Goal: Find specific page/section: Find specific page/section

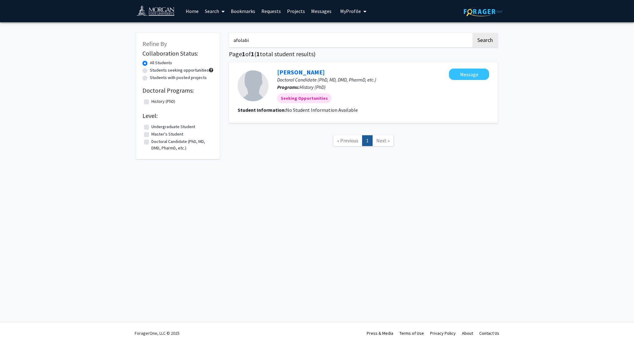
click at [165, 11] on img at bounding box center [158, 12] width 44 height 14
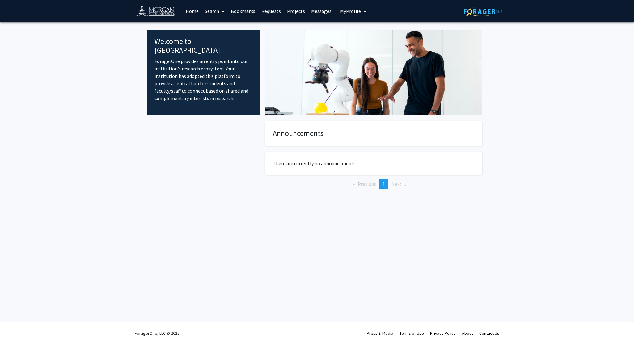
click at [206, 7] on link "Search" at bounding box center [215, 11] width 26 height 22
click at [216, 23] on span "Faculty/Staff" at bounding box center [224, 28] width 45 height 12
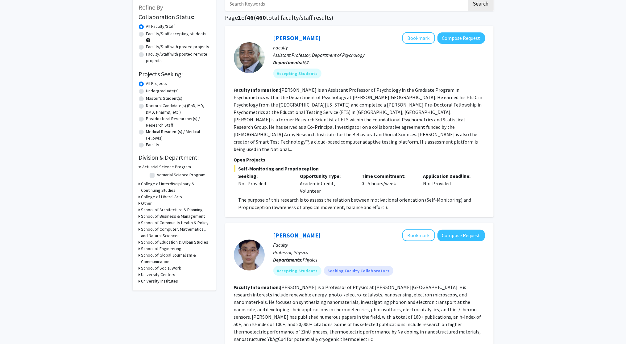
scroll to position [37, 0]
click at [164, 221] on h3 "School of Community Health & Policy" at bounding box center [175, 222] width 68 height 6
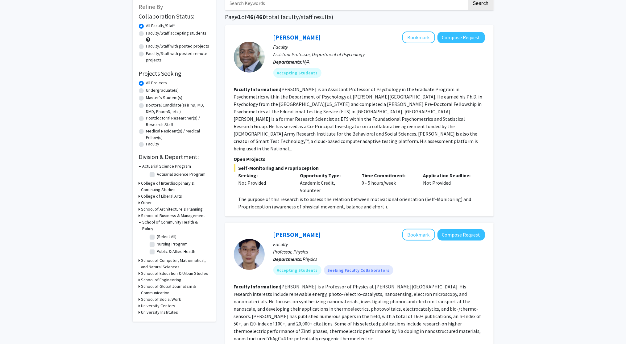
click at [157, 233] on label "(Select All)" at bounding box center [167, 236] width 20 height 6
click at [157, 233] on input "(Select All)" at bounding box center [159, 235] width 4 height 4
checkbox input "true"
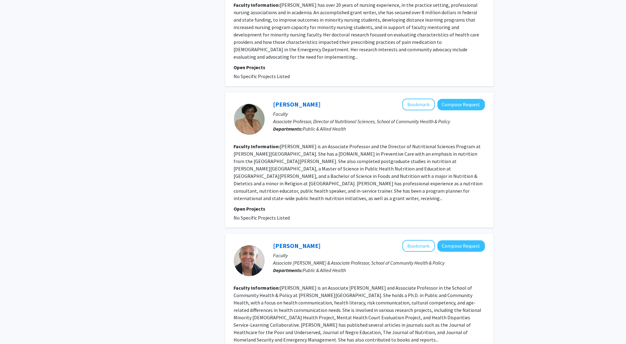
scroll to position [719, 0]
click at [122, 227] on div "Refine By Collaboration Status: Collaboration Status All Faculty/Staff Collabor…" at bounding box center [313, 76] width 626 height 1547
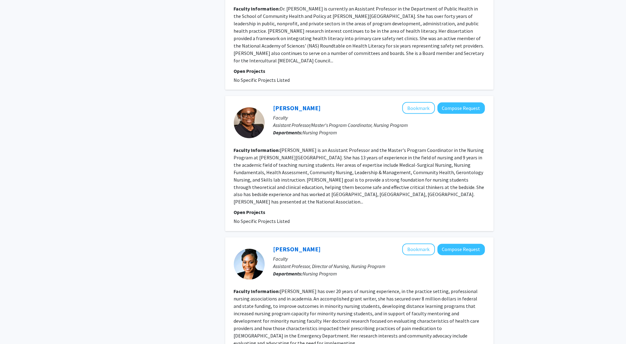
scroll to position [432, 0]
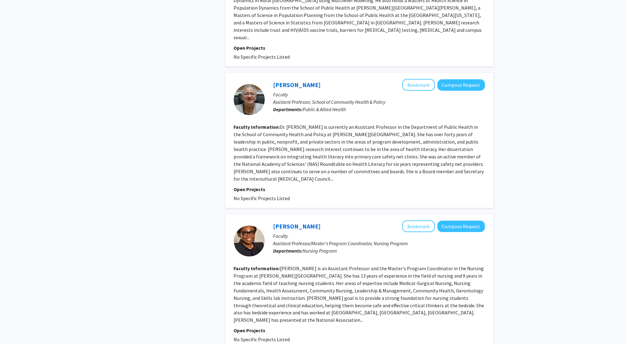
scroll to position [315, 0]
